Goal: Task Accomplishment & Management: Complete application form

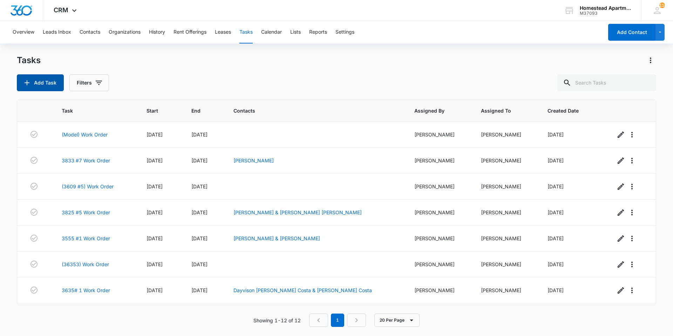
click at [29, 79] on icon "button" at bounding box center [27, 83] width 8 height 8
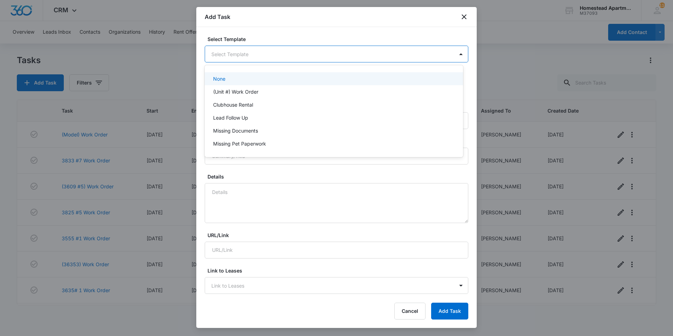
click at [229, 57] on body "CRM Apps Reputation Websites Forms CRM Email Social Content Intelligence Files …" at bounding box center [336, 168] width 673 height 336
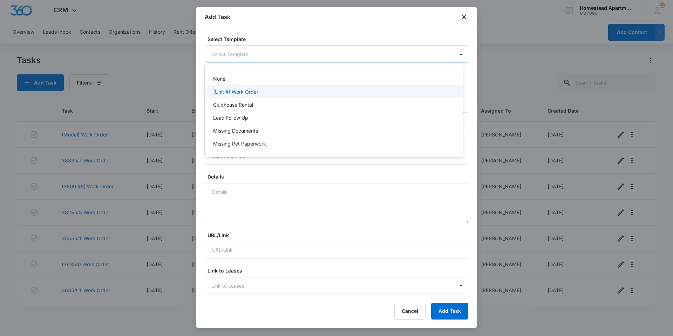
click at [229, 92] on p "(Unit #) Work Order" at bounding box center [235, 91] width 45 height 7
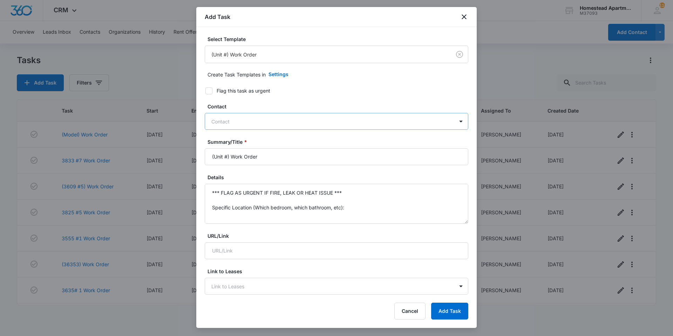
click at [246, 120] on div at bounding box center [332, 121] width 242 height 9
type input "[PERSON_NAME]"
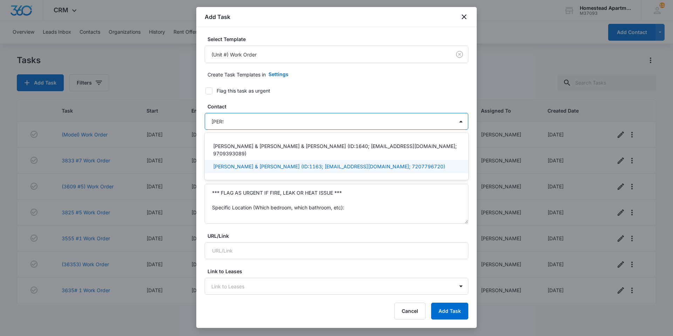
click at [274, 166] on p "[PERSON_NAME] & [PERSON_NAME] (ID:1163; [EMAIL_ADDRESS][DOMAIN_NAME]; 720779672…" at bounding box center [329, 166] width 232 height 7
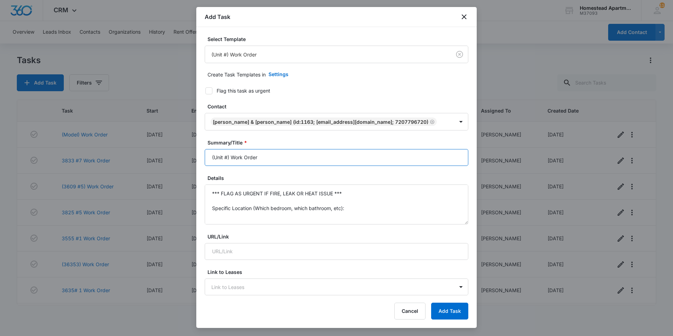
drag, startPoint x: 271, startPoint y: 160, endPoint x: 193, endPoint y: 182, distance: 81.0
click at [193, 182] on body "CRM Apps Reputation Websites Forms CRM Email Social Content Intelligence Files …" at bounding box center [336, 168] width 673 height 336
type input "3622 #1 Work order"
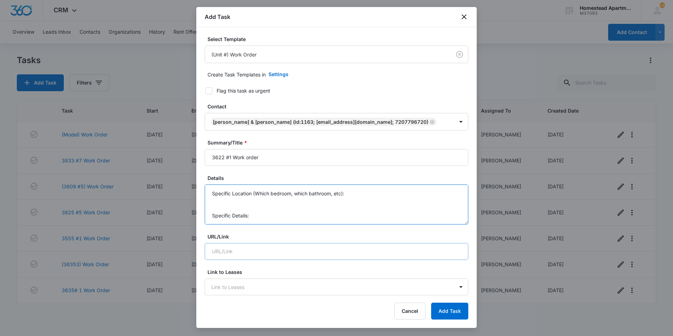
scroll to position [52, 0]
drag, startPoint x: 212, startPoint y: 191, endPoint x: 345, endPoint y: 245, distance: 143.5
click at [345, 245] on form "Select Template (Unit #) Work Order Create Task Templates in Settings Flag this…" at bounding box center [337, 342] width 264 height 614
drag, startPoint x: 328, startPoint y: 194, endPoint x: 203, endPoint y: 190, distance: 125.2
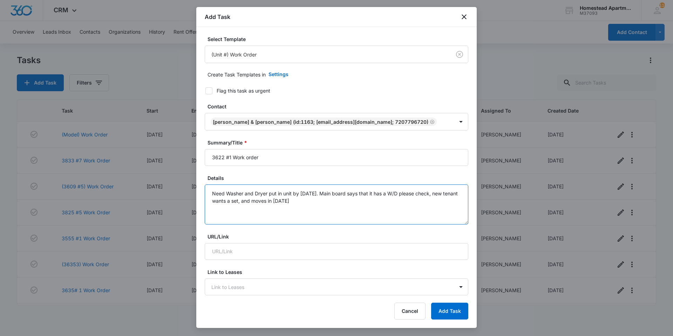
click at [203, 190] on div "Select Template (Unit #) Work Order Create Task Templates in Settings Flag this…" at bounding box center [336, 161] width 280 height 268
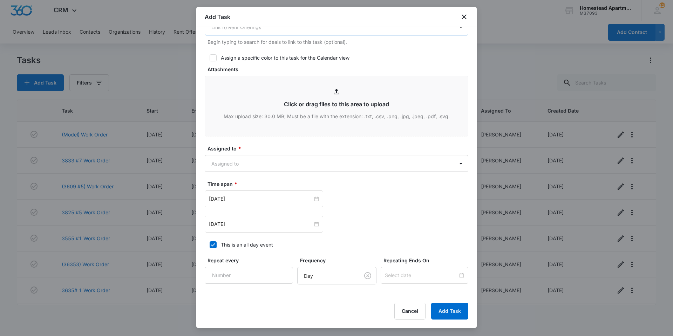
scroll to position [315, 0]
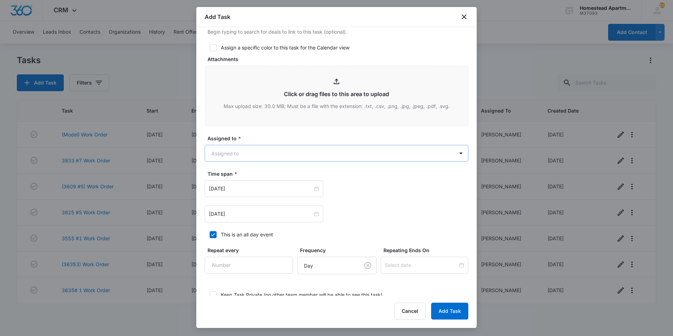
type textarea "Main board says that it has a W/D please check, new tenant wants a set, and mov…"
click at [258, 149] on body "CRM Apps Reputation Websites Forms CRM Email Social Content Intelligence Files …" at bounding box center [336, 168] width 673 height 336
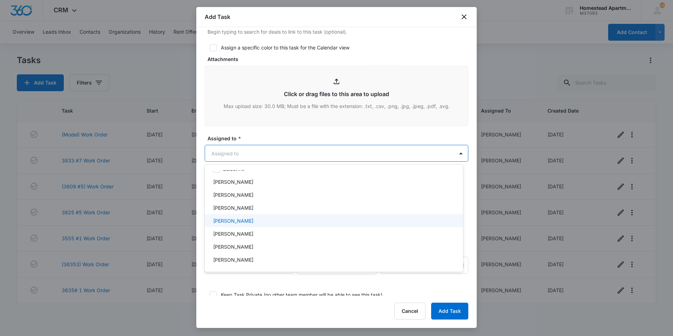
scroll to position [0, 0]
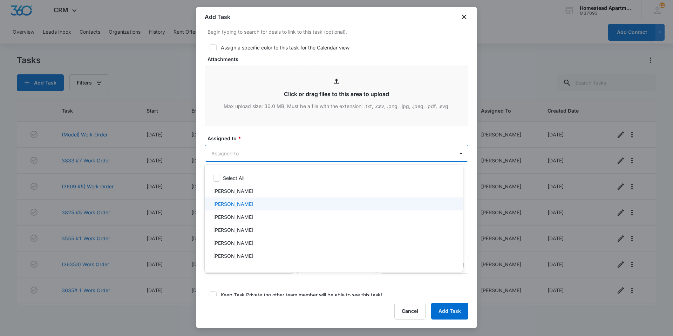
click at [236, 205] on p "[PERSON_NAME]" at bounding box center [233, 203] width 40 height 7
click at [444, 310] on div at bounding box center [336, 168] width 673 height 336
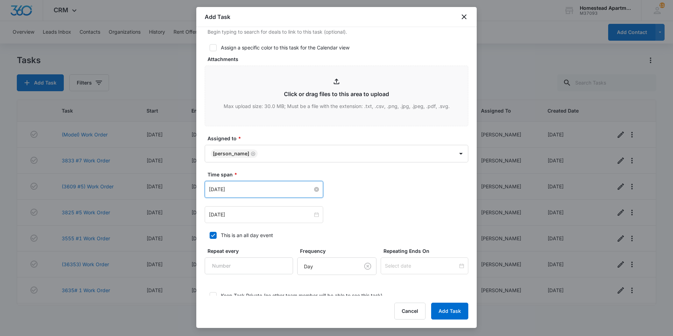
click at [263, 188] on input "[DATE]" at bounding box center [261, 189] width 104 height 8
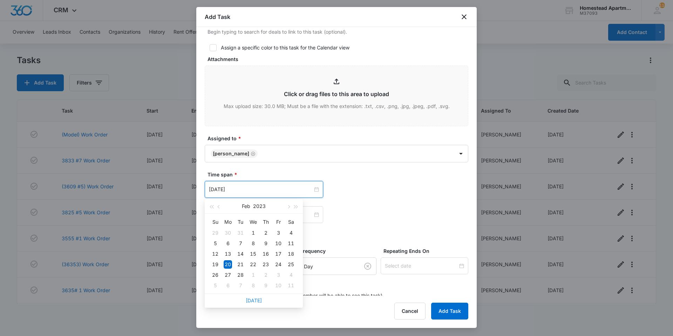
click at [247, 302] on link "[DATE]" at bounding box center [254, 300] width 16 height 6
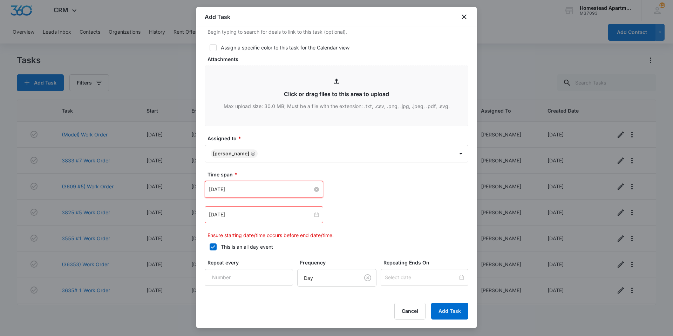
click at [255, 189] on input "[DATE]" at bounding box center [261, 189] width 104 height 8
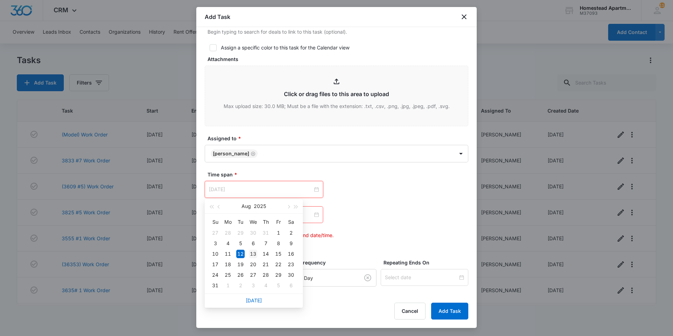
type input "[DATE]"
click at [255, 252] on div "13" at bounding box center [253, 254] width 8 height 8
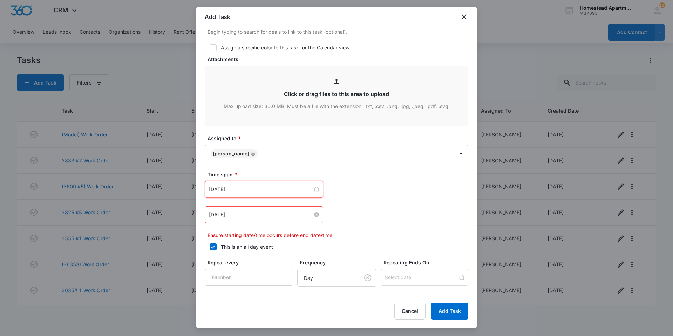
click at [256, 217] on input "[DATE]" at bounding box center [261, 215] width 104 height 8
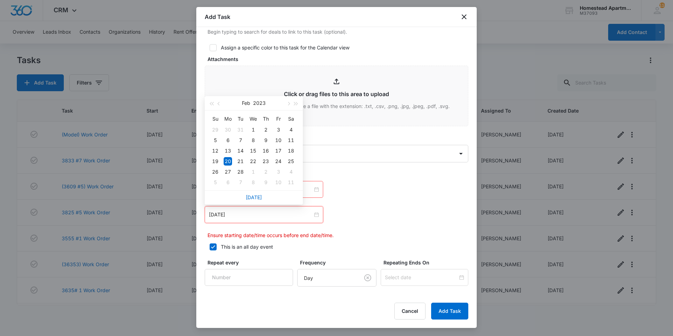
click at [245, 199] on div "[DATE]" at bounding box center [254, 197] width 98 height 14
click at [254, 196] on link "[DATE]" at bounding box center [254, 197] width 16 height 6
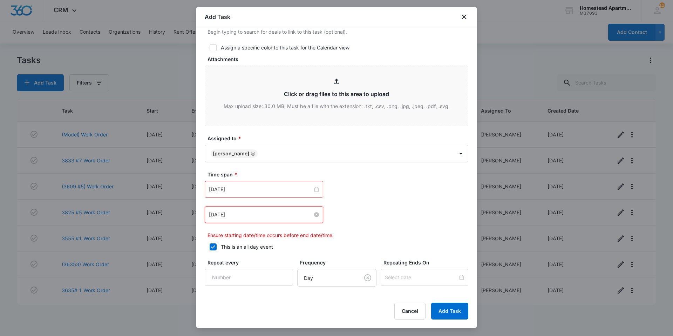
click at [241, 216] on input "[DATE]" at bounding box center [261, 215] width 104 height 8
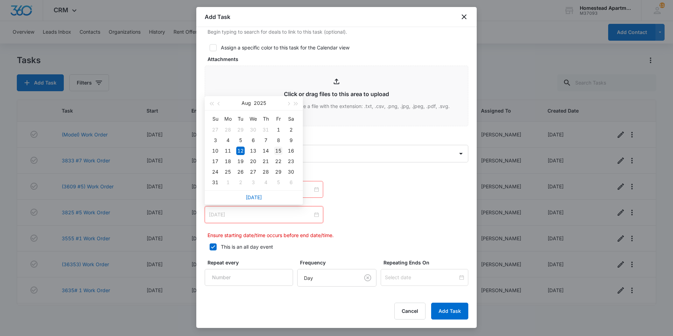
type input "[DATE]"
click at [276, 150] on div "15" at bounding box center [278, 150] width 8 height 8
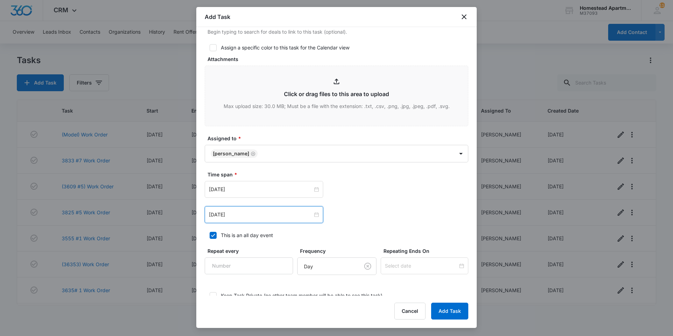
click at [368, 203] on div "[DATE] [DATE] Su Mo Tu We Th Fr Sa 27 28 29 30 31 1 2 3 4 5 6 7 8 9 10 11 12 13…" at bounding box center [337, 202] width 264 height 42
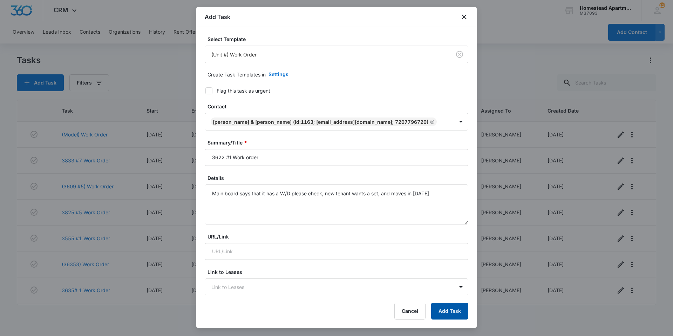
click at [453, 308] on button "Add Task" at bounding box center [449, 310] width 37 height 17
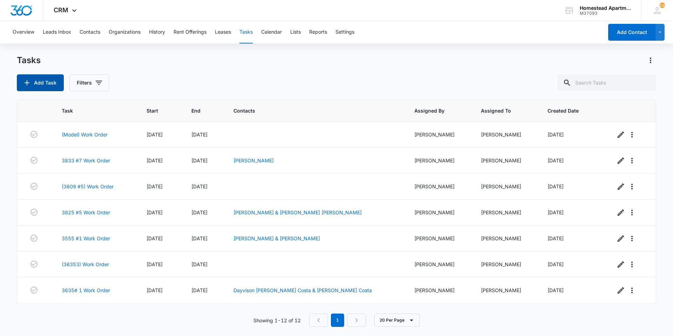
click at [48, 87] on button "Add Task" at bounding box center [40, 82] width 47 height 17
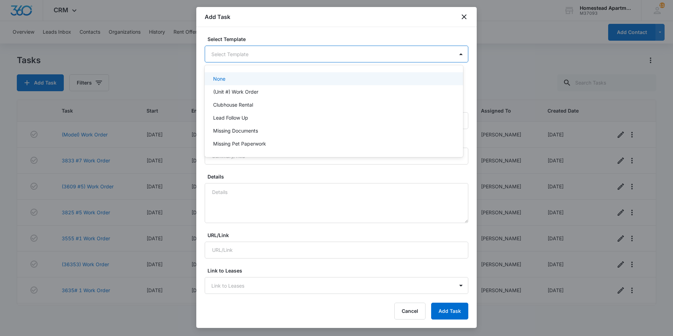
click at [259, 54] on body "CRM Apps Reputation Websites Forms CRM Email Social Content Intelligence Files …" at bounding box center [336, 168] width 673 height 336
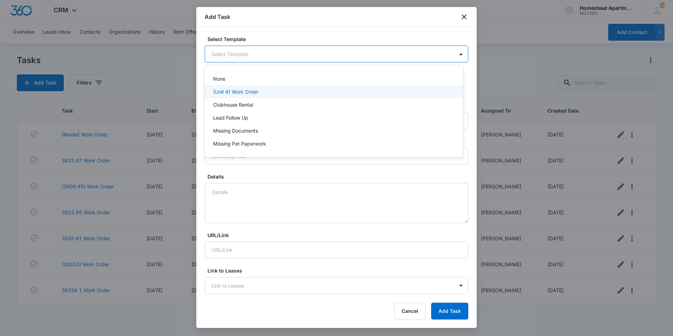
click at [254, 91] on p "(Unit #) Work Order" at bounding box center [235, 91] width 45 height 7
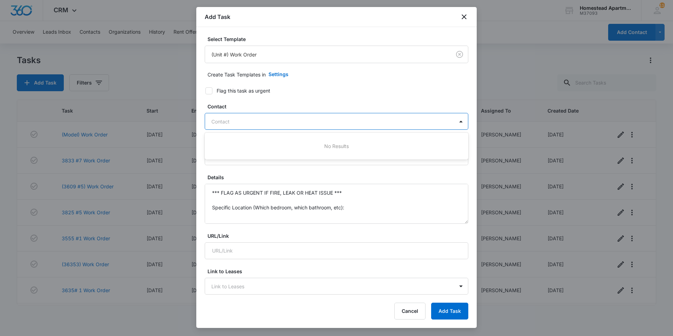
click at [257, 118] on div at bounding box center [332, 121] width 242 height 9
type input "gab"
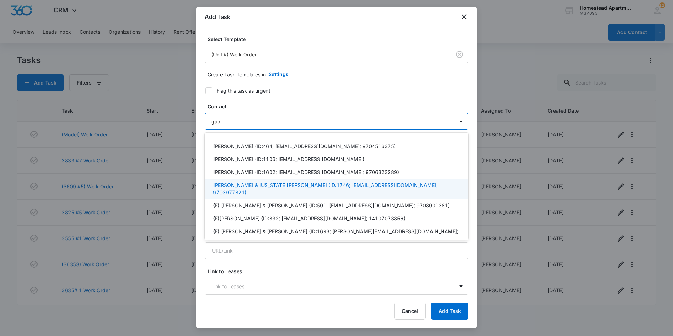
click at [288, 187] on p "[PERSON_NAME] & [US_STATE][PERSON_NAME] (ID:1746; [EMAIL_ADDRESS][DOMAIN_NAME];…" at bounding box center [335, 188] width 245 height 15
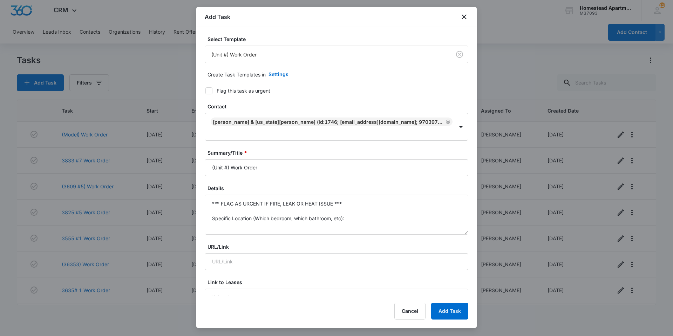
click at [374, 90] on label "Flag this task as urgent" at bounding box center [332, 90] width 264 height 7
click at [205, 90] on input "Flag this task as urgent" at bounding box center [202, 90] width 5 height 5
checkbox input "true"
click at [290, 159] on input "(Unit #) Work Order" at bounding box center [337, 167] width 264 height 17
drag, startPoint x: 290, startPoint y: 156, endPoint x: 203, endPoint y: 157, distance: 86.6
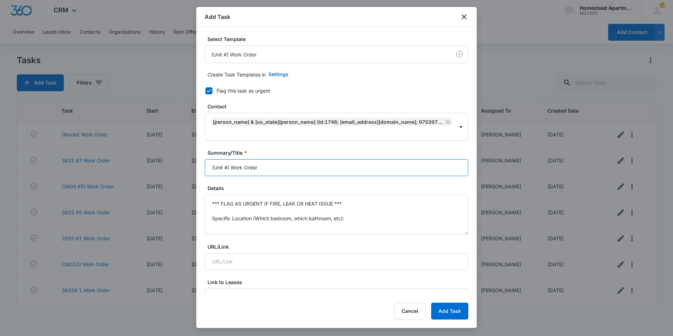
click at [203, 157] on div "Select Template (Unit #) Work Order Create Task Templates in Settings Flag this…" at bounding box center [336, 161] width 280 height 268
type input "3635 #3"
click at [462, 18] on icon "close" at bounding box center [464, 17] width 8 height 8
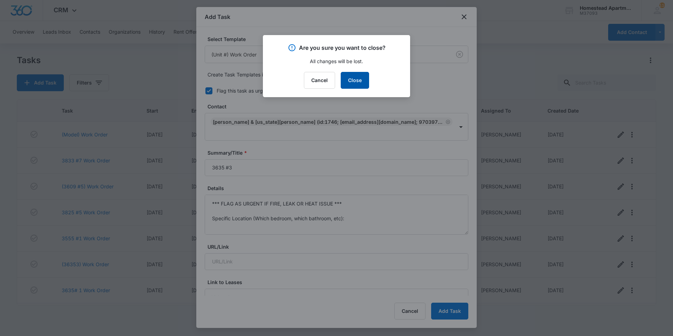
click at [350, 82] on button "Close" at bounding box center [355, 80] width 28 height 17
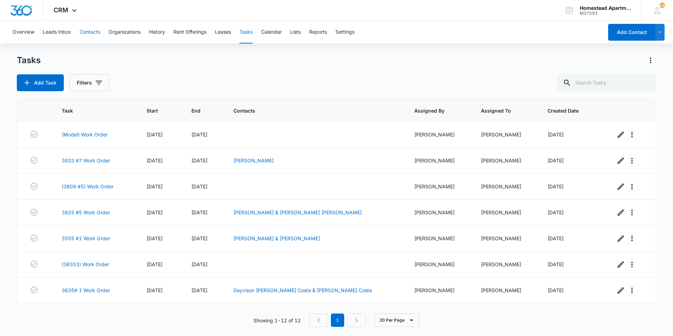
click at [88, 34] on button "Contacts" at bounding box center [90, 32] width 21 height 22
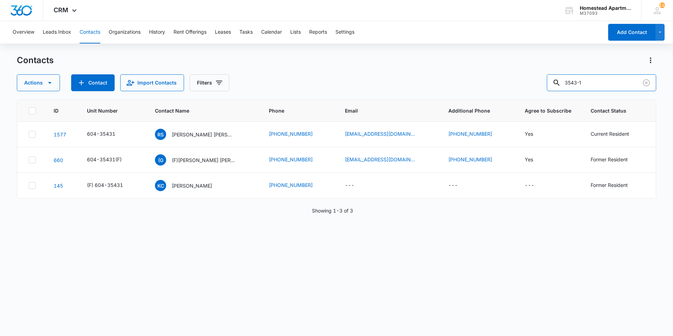
drag, startPoint x: 622, startPoint y: 83, endPoint x: 509, endPoint y: 101, distance: 114.6
click at [509, 101] on div "Contacts Actions Contact Import Contacts Filters [PHONE_NUMBER] Unit Number Con…" at bounding box center [336, 195] width 639 height 280
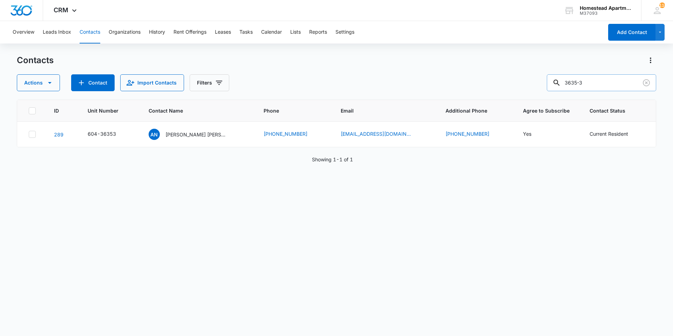
click at [612, 83] on input "3635-3" at bounding box center [601, 82] width 109 height 17
type input "3543-3"
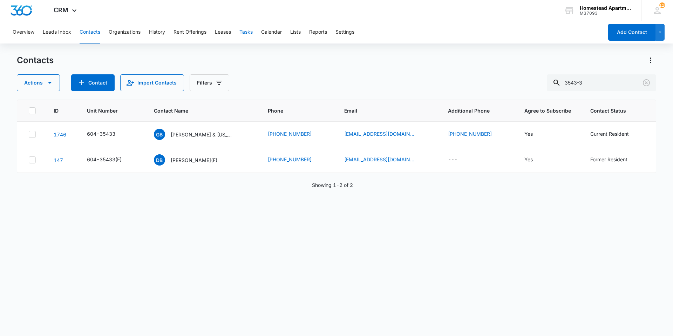
click at [245, 33] on button "Tasks" at bounding box center [245, 32] width 13 height 22
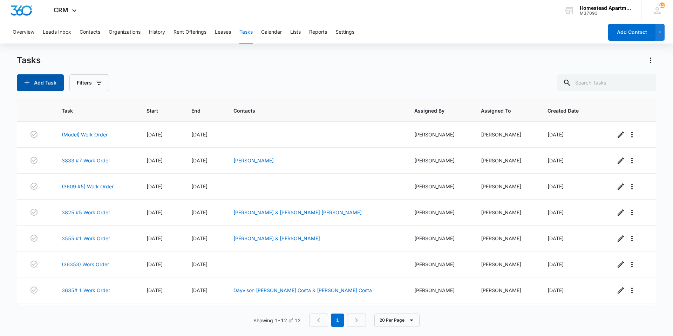
click at [49, 83] on button "Add Task" at bounding box center [40, 82] width 47 height 17
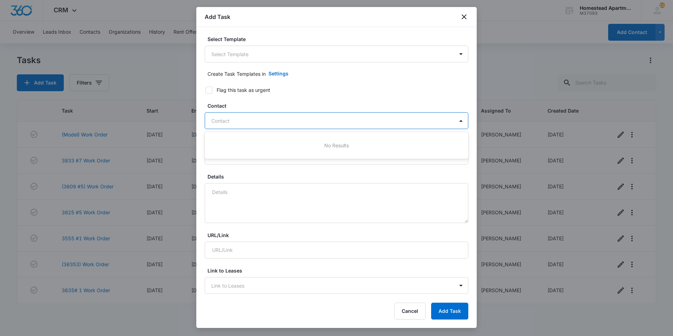
click at [261, 120] on div at bounding box center [332, 120] width 242 height 9
type input "gab"
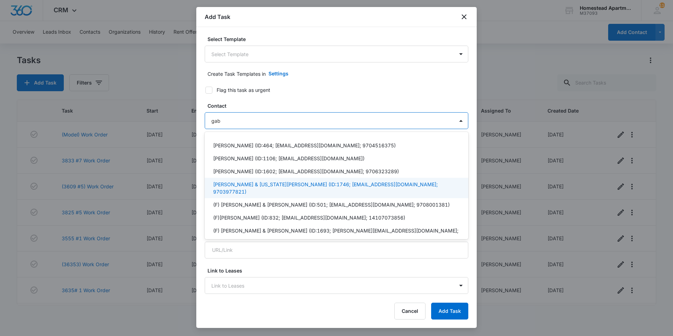
click at [247, 183] on p "[PERSON_NAME] & [US_STATE][PERSON_NAME] (ID:1746; [EMAIL_ADDRESS][DOMAIN_NAME];…" at bounding box center [335, 187] width 245 height 15
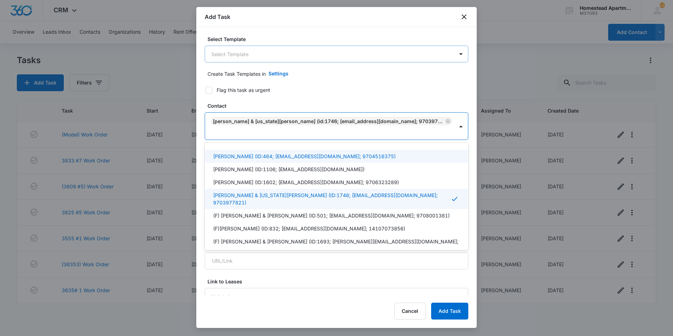
click at [324, 54] on body "CRM Apps Reputation Websites Forms CRM Email Social Content Intelligence Files …" at bounding box center [336, 168] width 673 height 336
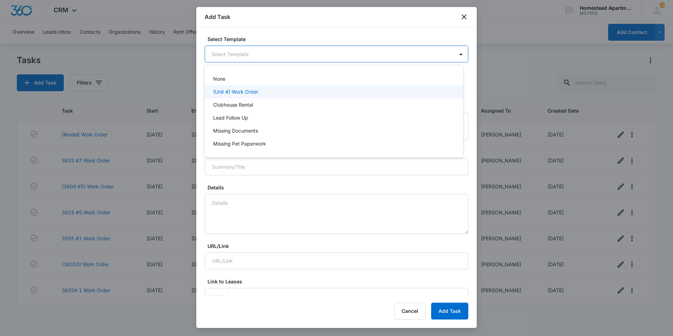
click at [277, 96] on div "(Unit #) Work Order" at bounding box center [334, 91] width 258 height 13
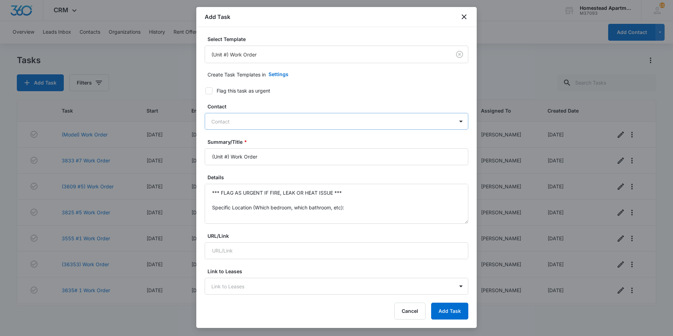
click at [285, 120] on div at bounding box center [332, 121] width 242 height 9
click at [272, 119] on div at bounding box center [332, 121] width 242 height 9
type input "ga"
click at [251, 122] on div at bounding box center [332, 121] width 242 height 9
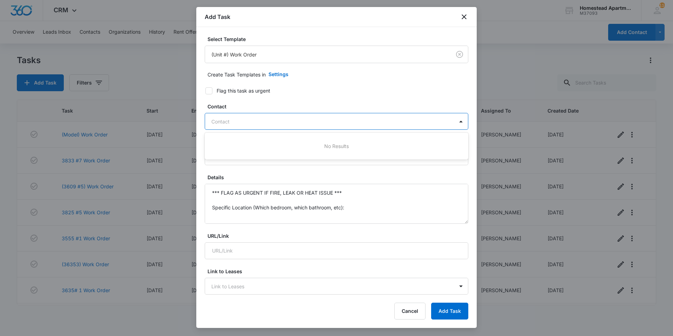
click at [251, 122] on div at bounding box center [332, 121] width 242 height 9
type input "gab"
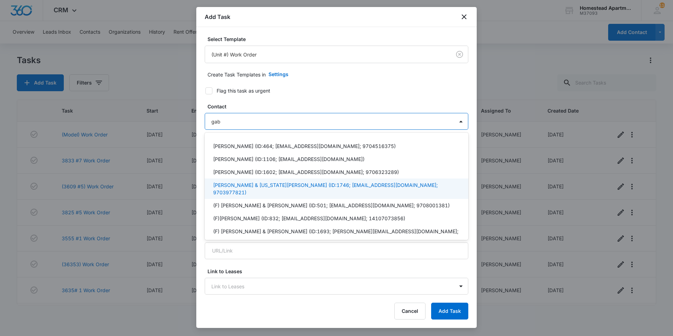
click at [264, 182] on p "[PERSON_NAME] & [US_STATE][PERSON_NAME] (ID:1746; [EMAIL_ADDRESS][DOMAIN_NAME];…" at bounding box center [335, 188] width 245 height 15
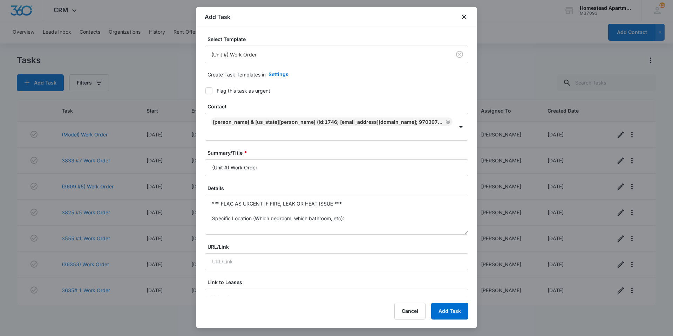
drag, startPoint x: 273, startPoint y: 155, endPoint x: 212, endPoint y: 168, distance: 62.2
type input "3543 #3 Work Order"
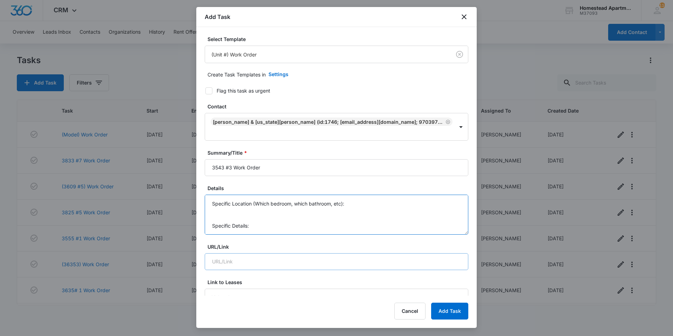
drag, startPoint x: 213, startPoint y: 191, endPoint x: 335, endPoint y: 248, distance: 134.5
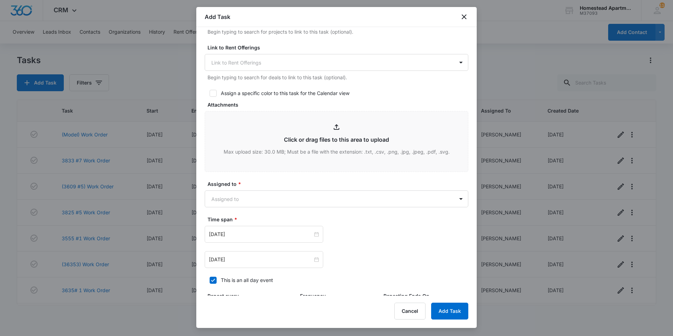
scroll to position [280, 0]
type textarea "Kitchen disposal is not working, and master bathroom outlets are not working."
click at [357, 182] on body "CRM Apps Reputation Websites Forms CRM Email Social Content Intelligence Files …" at bounding box center [336, 168] width 673 height 336
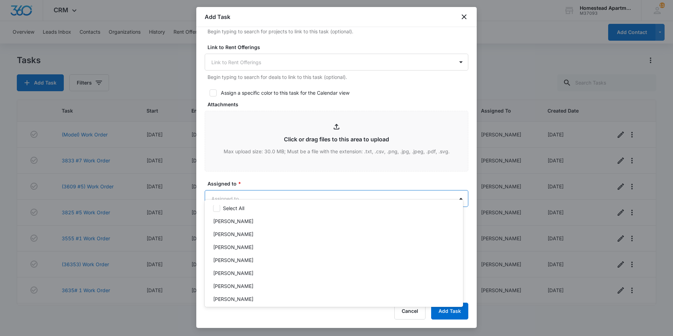
scroll to position [0, 0]
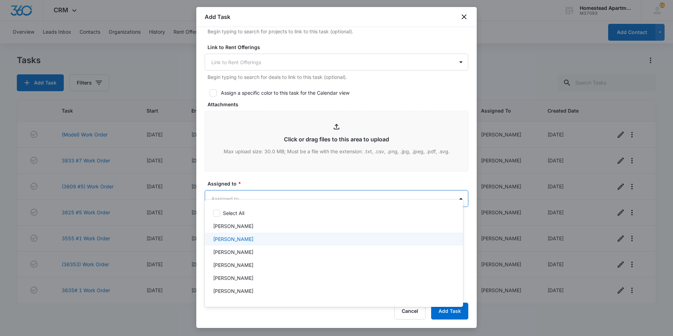
click at [238, 240] on p "[PERSON_NAME]" at bounding box center [233, 238] width 40 height 7
click at [273, 166] on div at bounding box center [336, 168] width 673 height 336
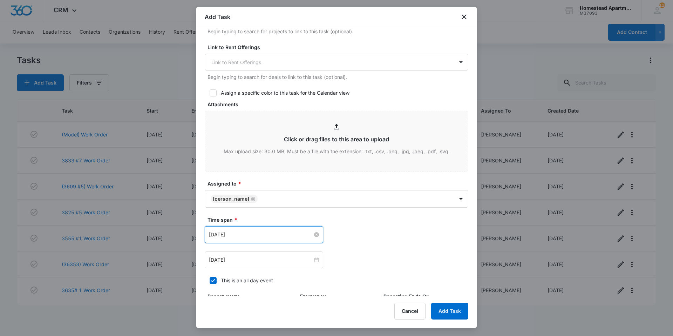
click at [238, 231] on input "[DATE]" at bounding box center [261, 235] width 104 height 8
click at [251, 202] on div "[DATE]" at bounding box center [254, 207] width 98 height 14
click at [251, 205] on link "[DATE]" at bounding box center [254, 207] width 16 height 6
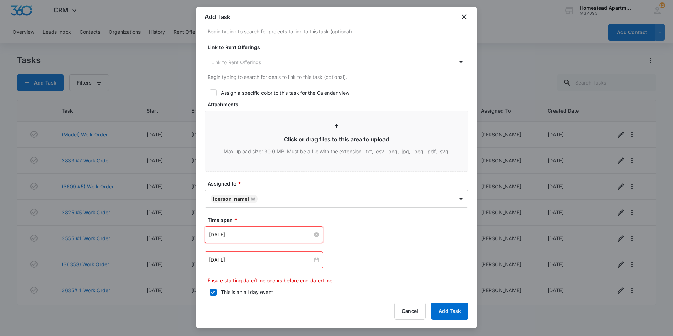
click at [286, 231] on input "[DATE]" at bounding box center [261, 235] width 104 height 8
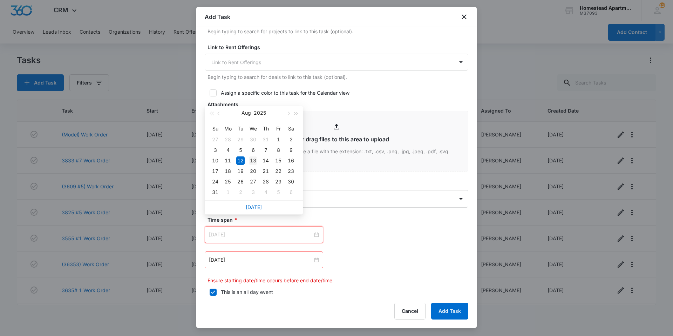
type input "[DATE]"
click at [253, 159] on div "13" at bounding box center [253, 160] width 8 height 8
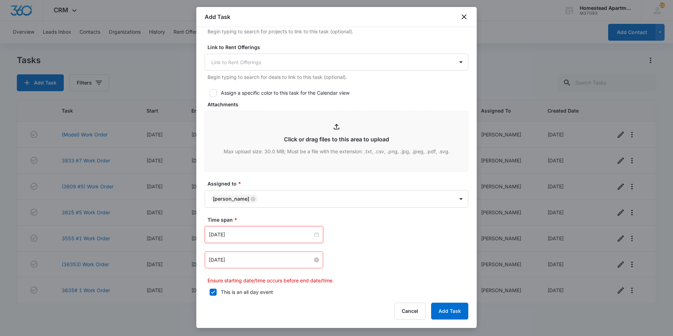
click at [250, 256] on input "[DATE]" at bounding box center [261, 260] width 104 height 8
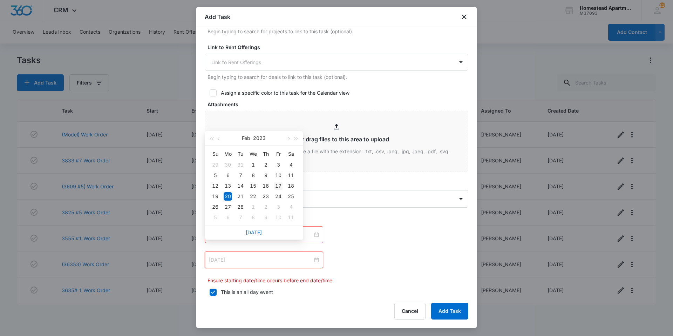
click at [277, 185] on div "17" at bounding box center [278, 186] width 8 height 8
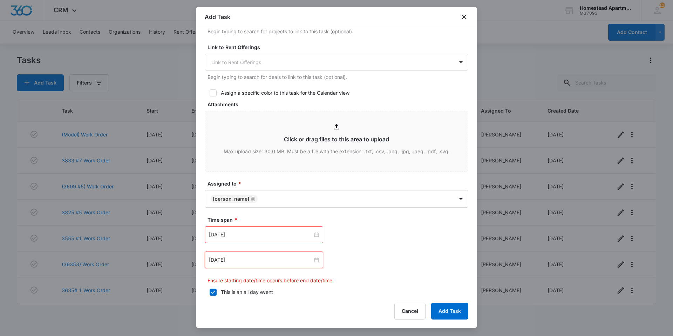
click at [395, 251] on div "[DATE] [DATE] Su Mo Tu We Th Fr Sa 29 30 31 1 2 3 4 5 6 7 8 9 10 11 12 13 14 15…" at bounding box center [337, 259] width 264 height 17
click at [248, 256] on input "[DATE]" at bounding box center [261, 260] width 104 height 8
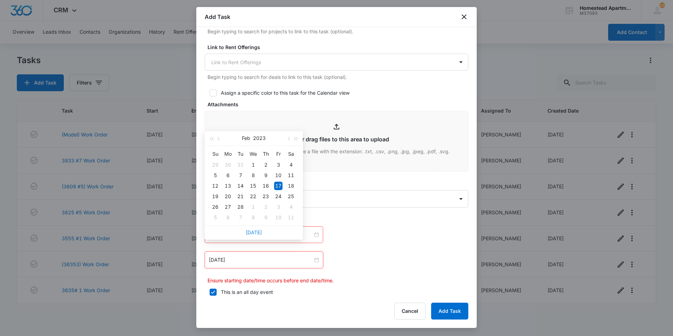
click at [258, 231] on link "[DATE]" at bounding box center [254, 232] width 16 height 6
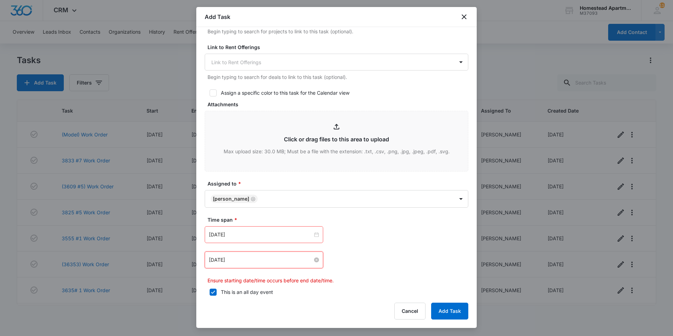
click at [250, 256] on input "[DATE]" at bounding box center [261, 260] width 104 height 8
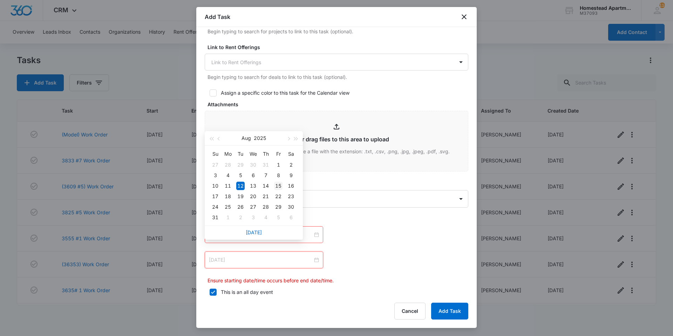
type input "[DATE]"
click at [278, 188] on div "15" at bounding box center [278, 186] width 8 height 8
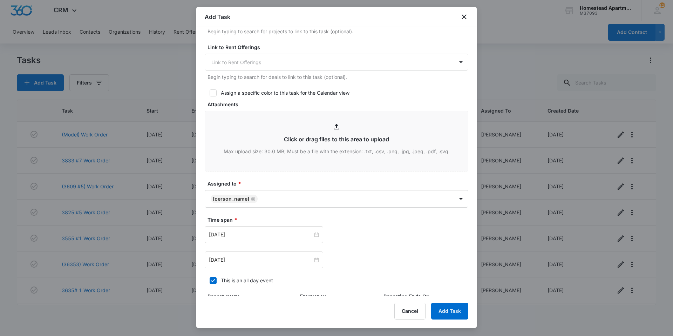
click at [362, 237] on div "[DATE] [DATE] Su Mo Tu We Th Fr Sa 27 28 29 30 31 1 2 3 4 5 6 7 8 9 10 11 12 13…" at bounding box center [337, 247] width 264 height 42
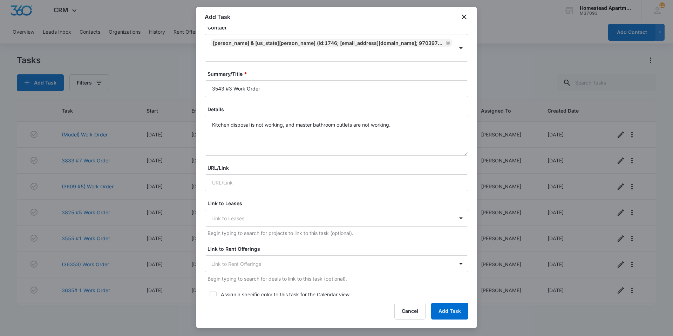
scroll to position [105, 0]
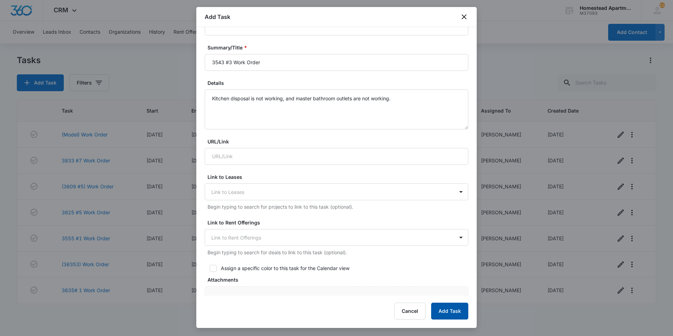
click at [450, 312] on button "Add Task" at bounding box center [449, 310] width 37 height 17
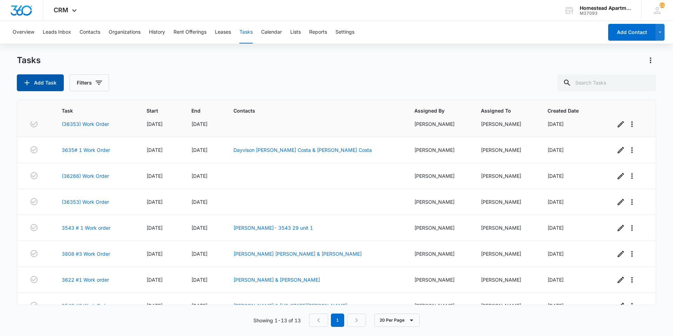
scroll to position [154, 0]
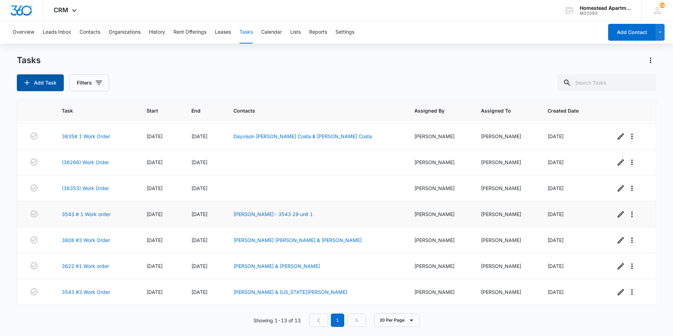
click at [17, 74] on button "Add Task" at bounding box center [40, 82] width 47 height 17
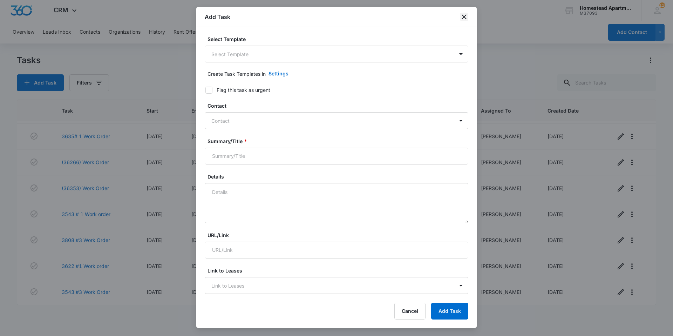
click at [461, 16] on icon "close" at bounding box center [464, 17] width 8 height 8
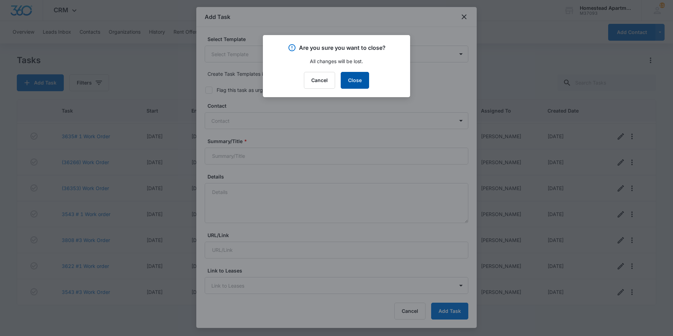
click at [362, 82] on button "Close" at bounding box center [355, 80] width 28 height 17
